Goal: Task Accomplishment & Management: Complete application form

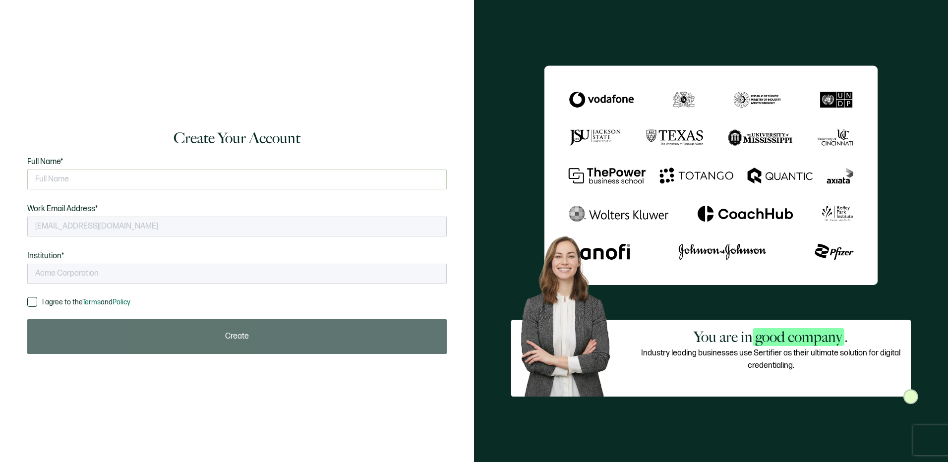
type input "NATP"
click at [109, 182] on input "text" at bounding box center [236, 180] width 419 height 20
type input "s"
type input "[PERSON_NAME]"
click at [35, 302] on span at bounding box center [32, 302] width 10 height 10
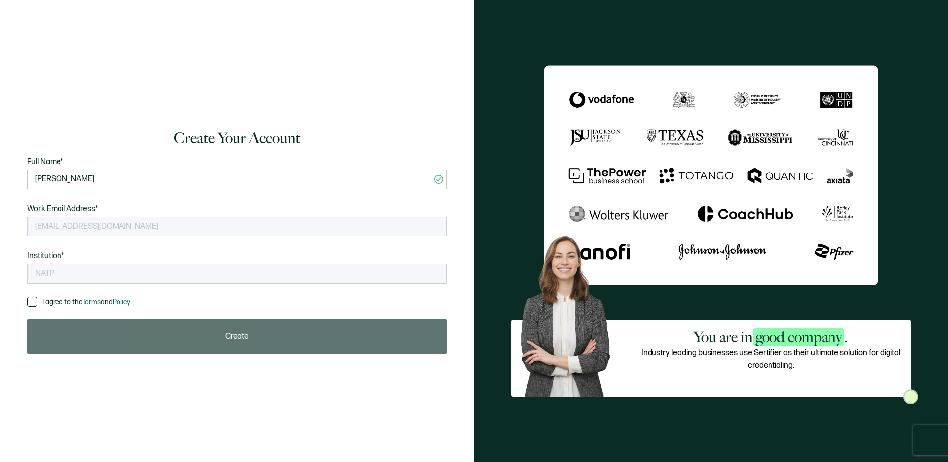
click at [37, 297] on input "I agree to the Terms and Policy" at bounding box center [37, 297] width 0 height 0
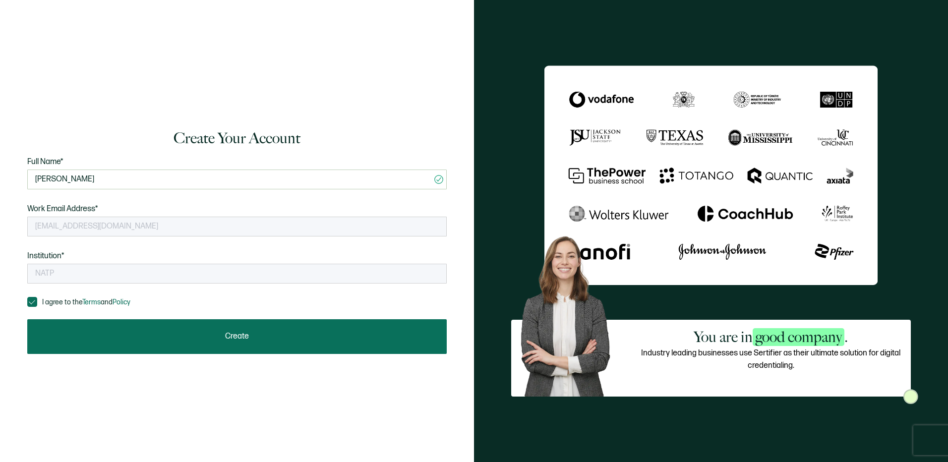
click at [238, 336] on span "Create" at bounding box center [237, 337] width 24 height 8
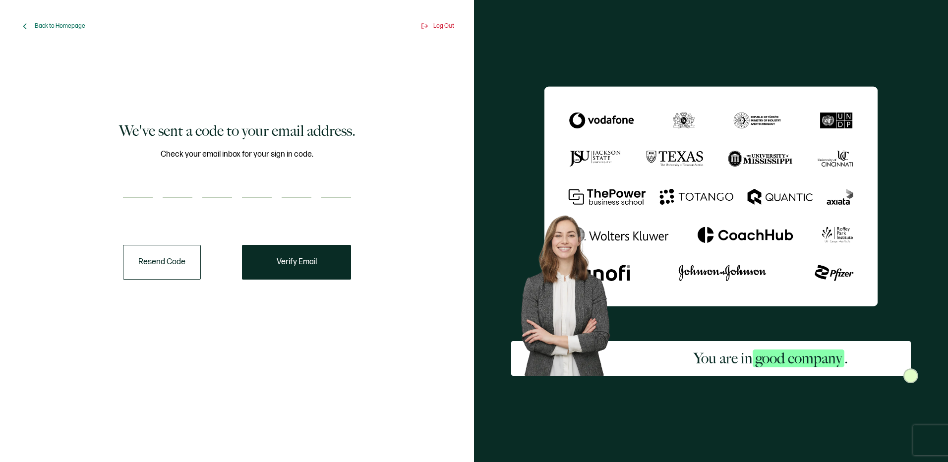
click at [142, 188] on input "number" at bounding box center [138, 188] width 30 height 20
paste input "2"
type input "2"
type input "3"
type input "1"
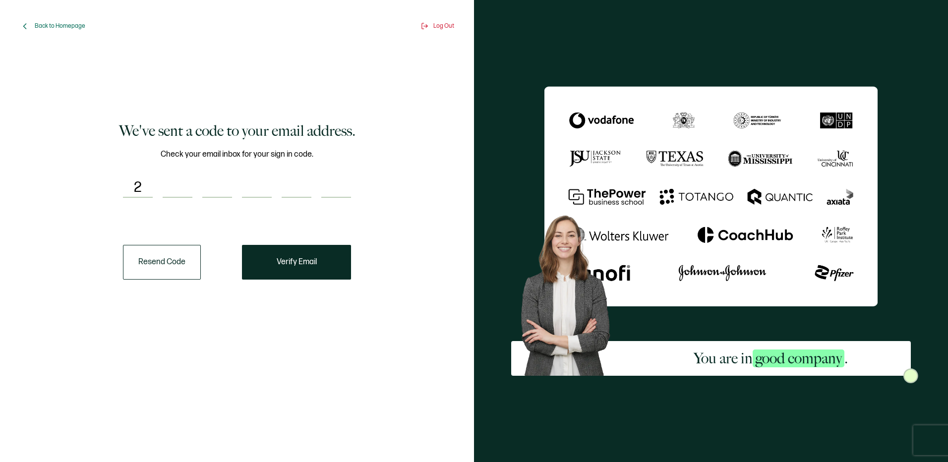
type input "5"
type input "6"
type input "2"
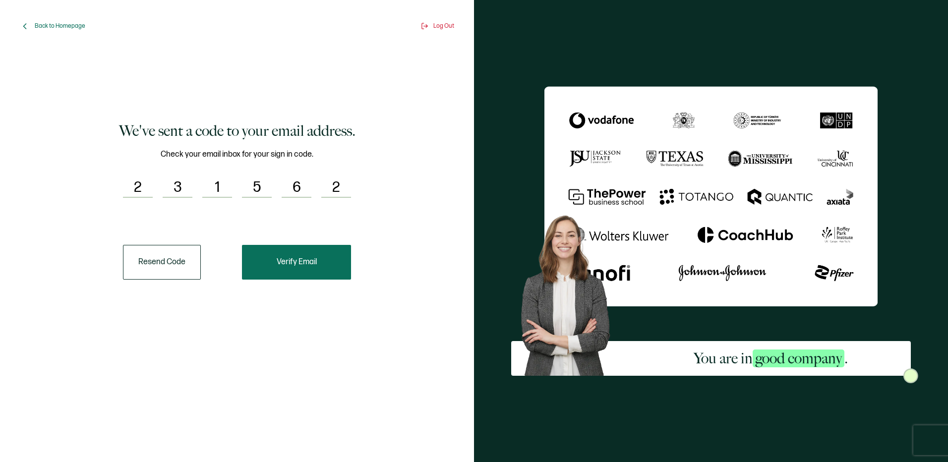
click at [293, 253] on button "Verify Email" at bounding box center [296, 262] width 109 height 35
